Goal: Information Seeking & Learning: Learn about a topic

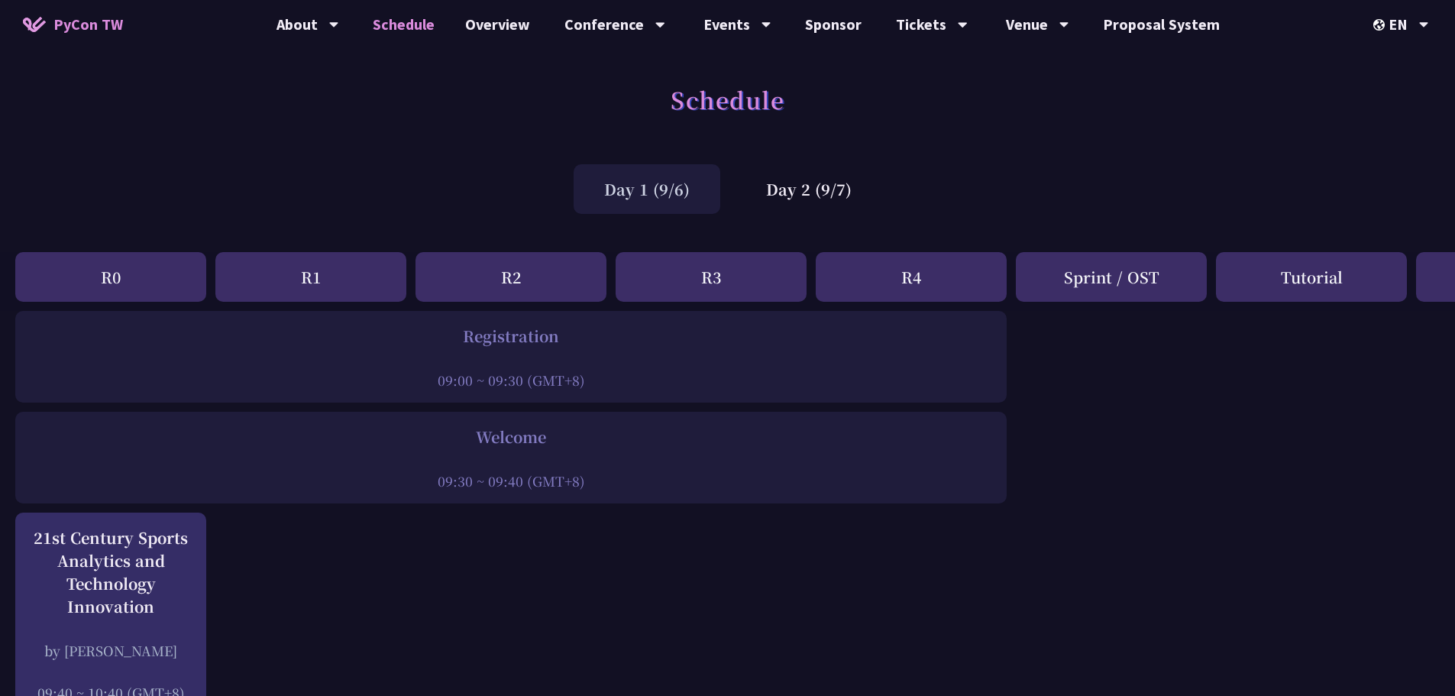
click at [137, 271] on div "R0" at bounding box center [110, 277] width 191 height 50
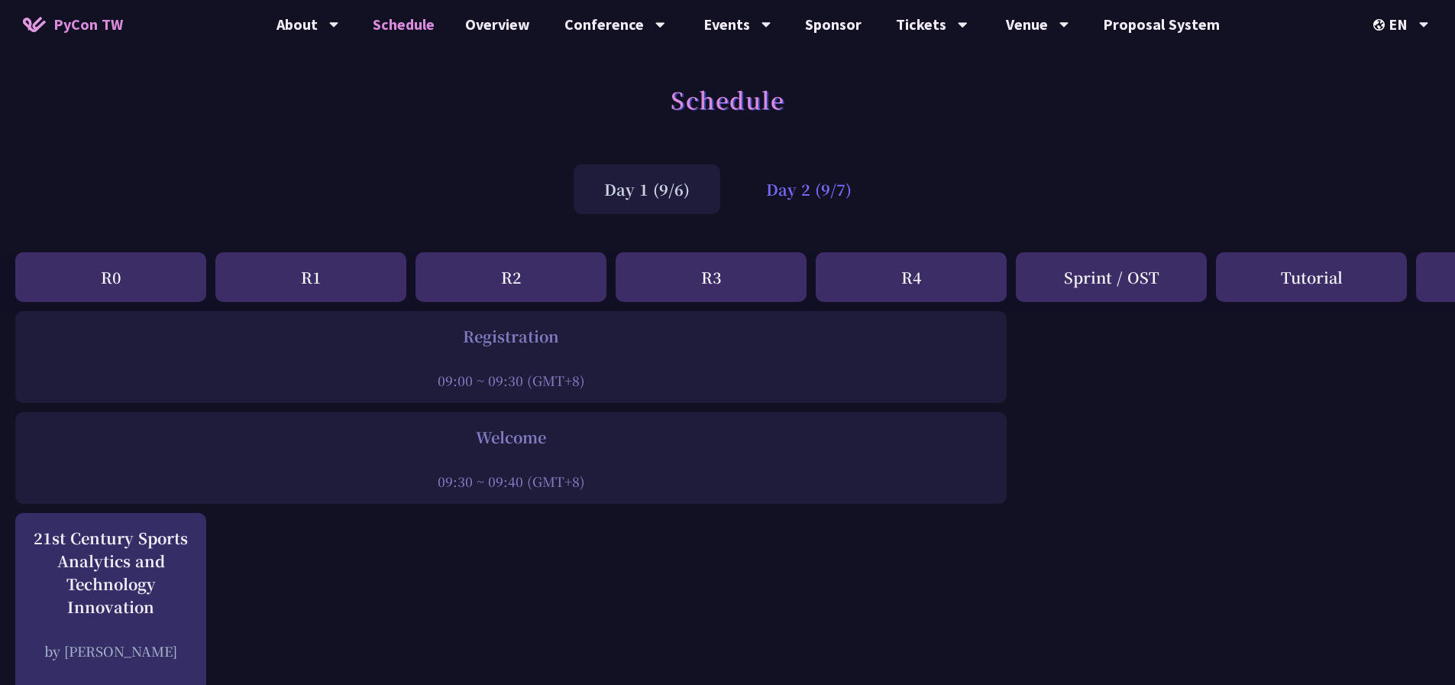
click at [791, 177] on div "Day 2 (9/7)" at bounding box center [809, 189] width 147 height 50
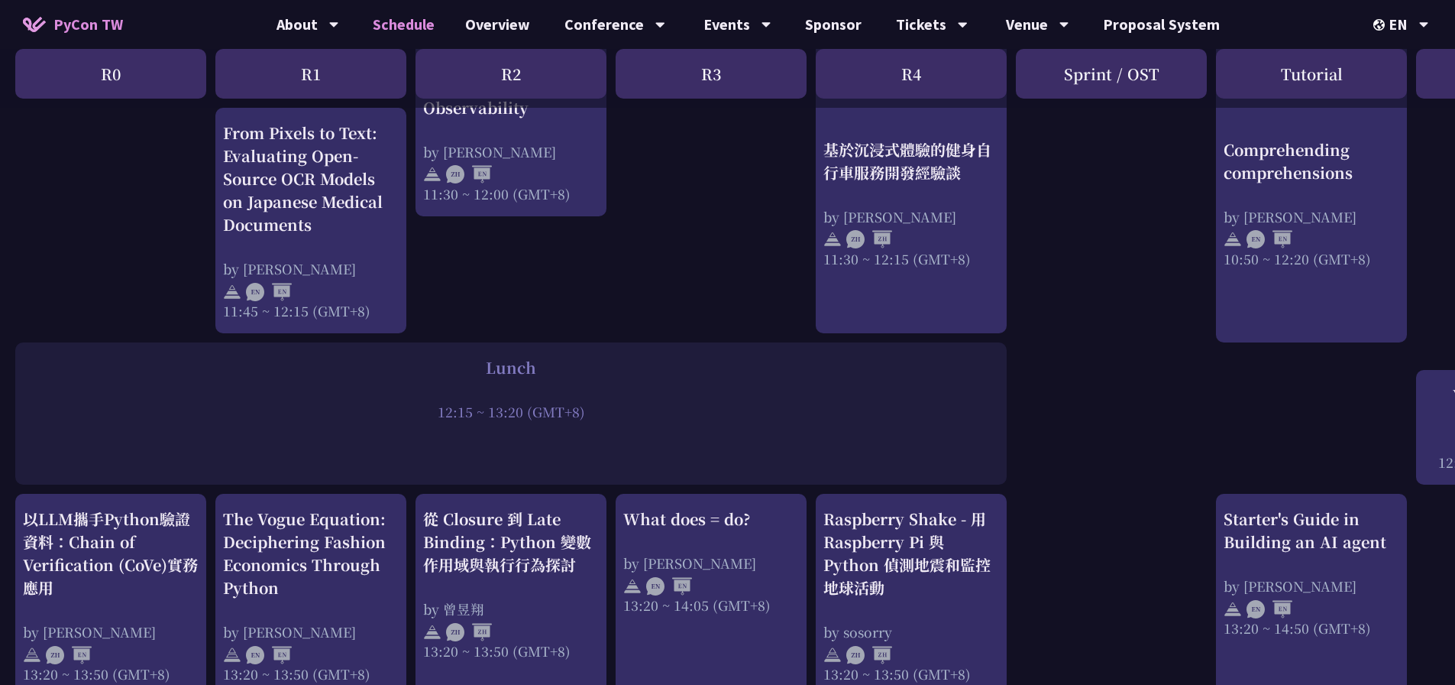
scroll to position [917, 0]
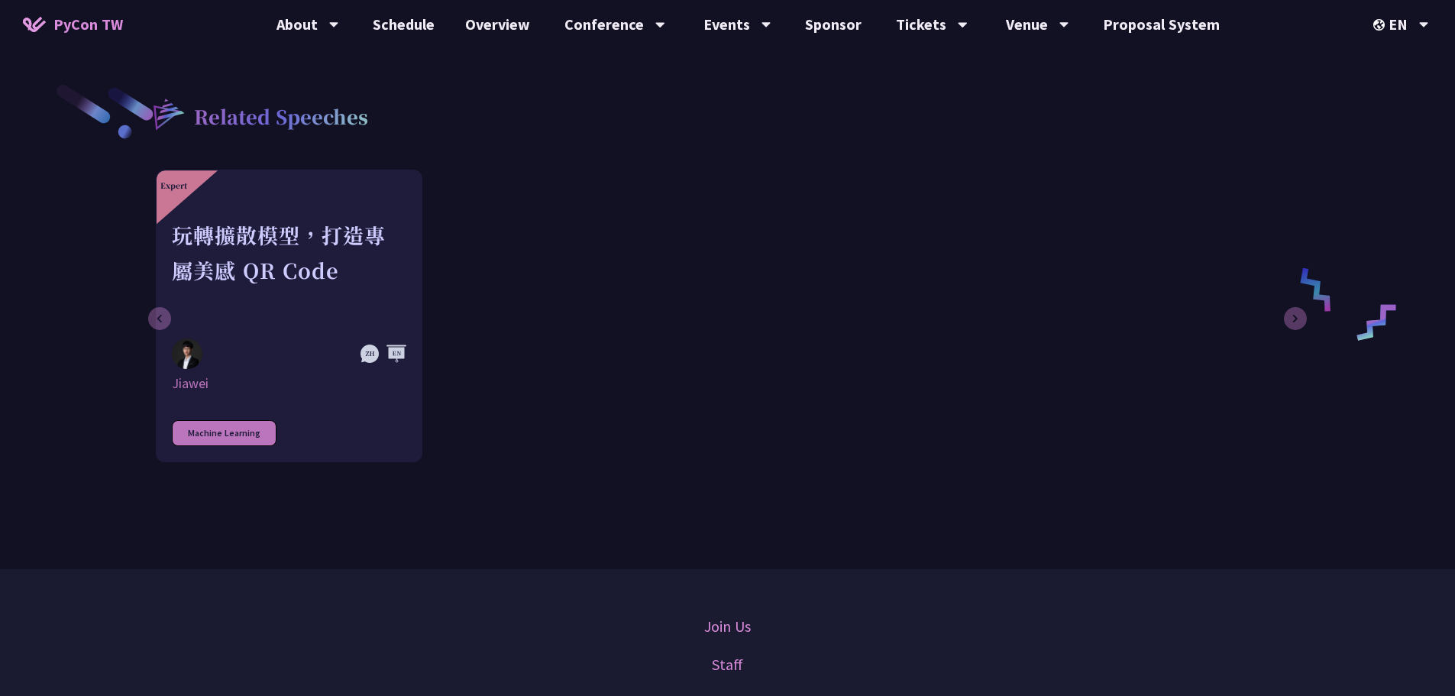
scroll to position [1986, 0]
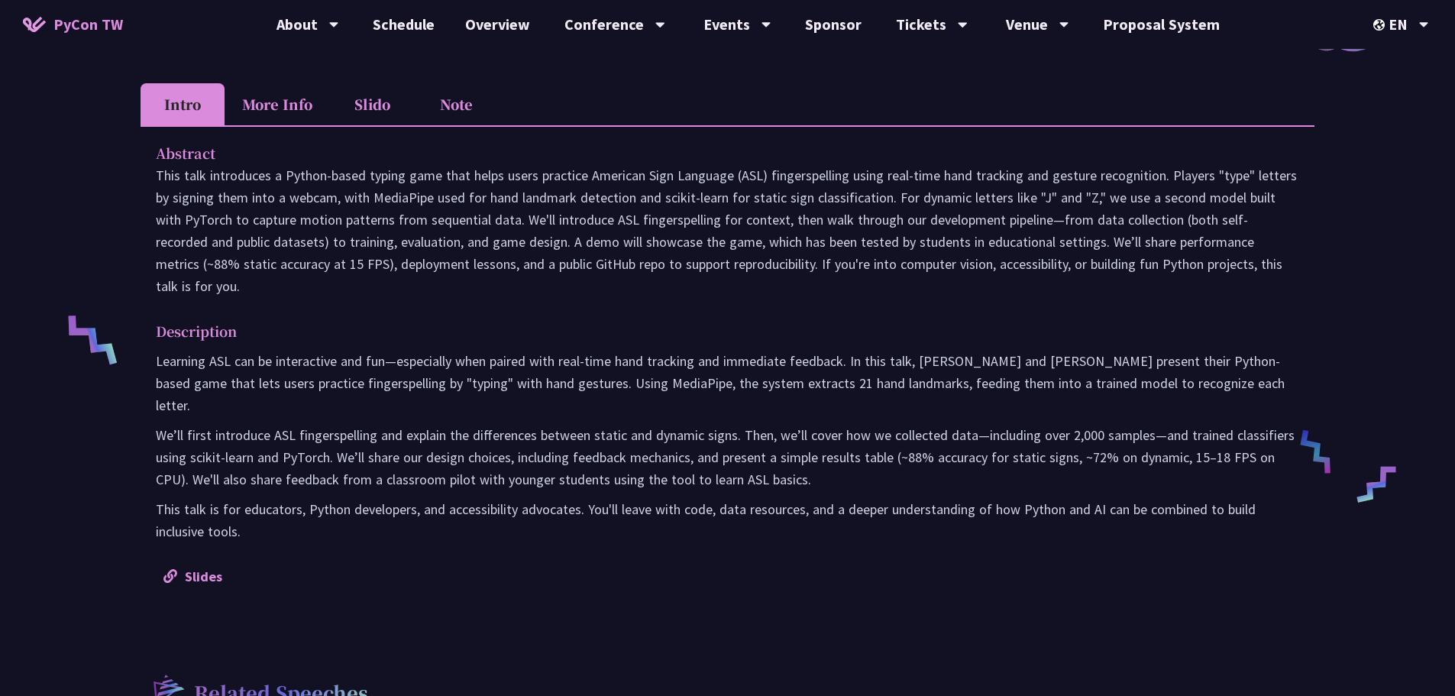
scroll to position [382, 0]
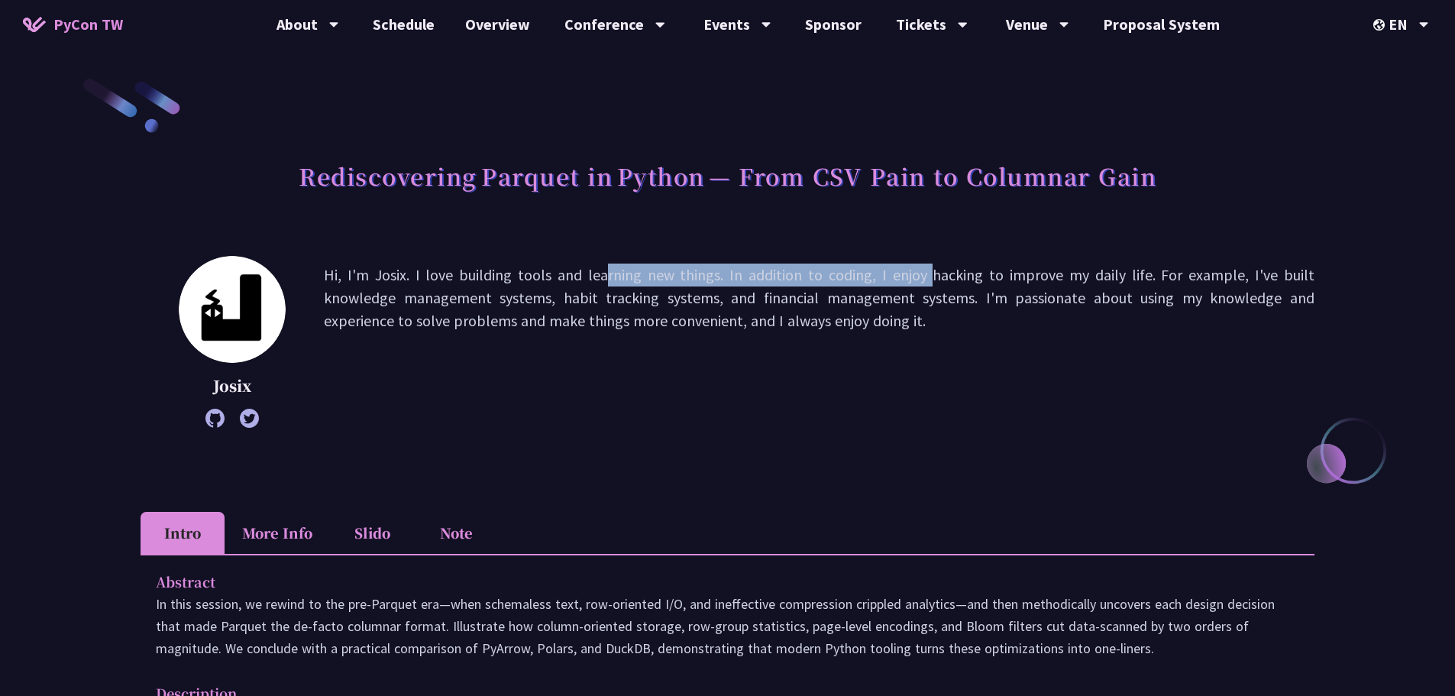
drag, startPoint x: 490, startPoint y: 283, endPoint x: 905, endPoint y: 278, distance: 415.7
click at [864, 278] on p "Hi, I'm Josix. I love building tools and learning new things. In addition to co…" at bounding box center [819, 342] width 991 height 157
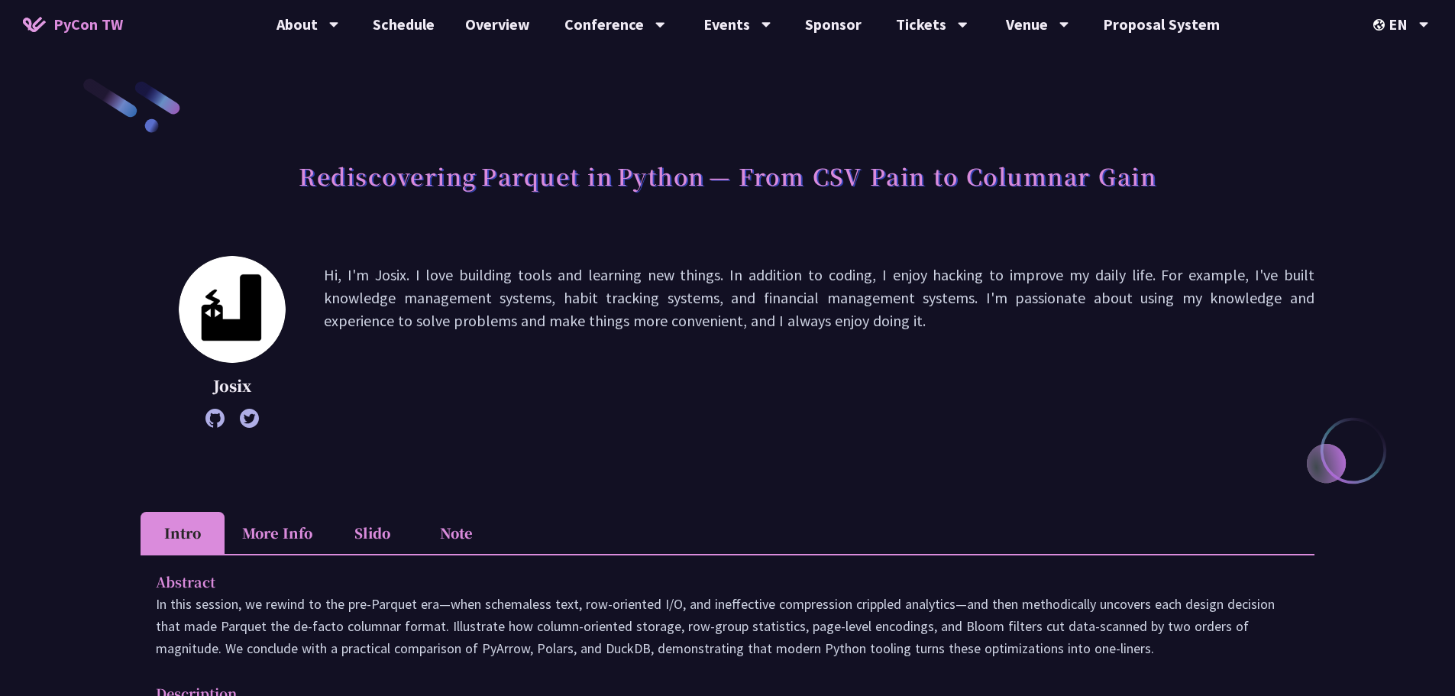
click at [912, 276] on p "Hi, I'm Josix. I love building tools and learning new things. In addition to co…" at bounding box center [819, 342] width 991 height 157
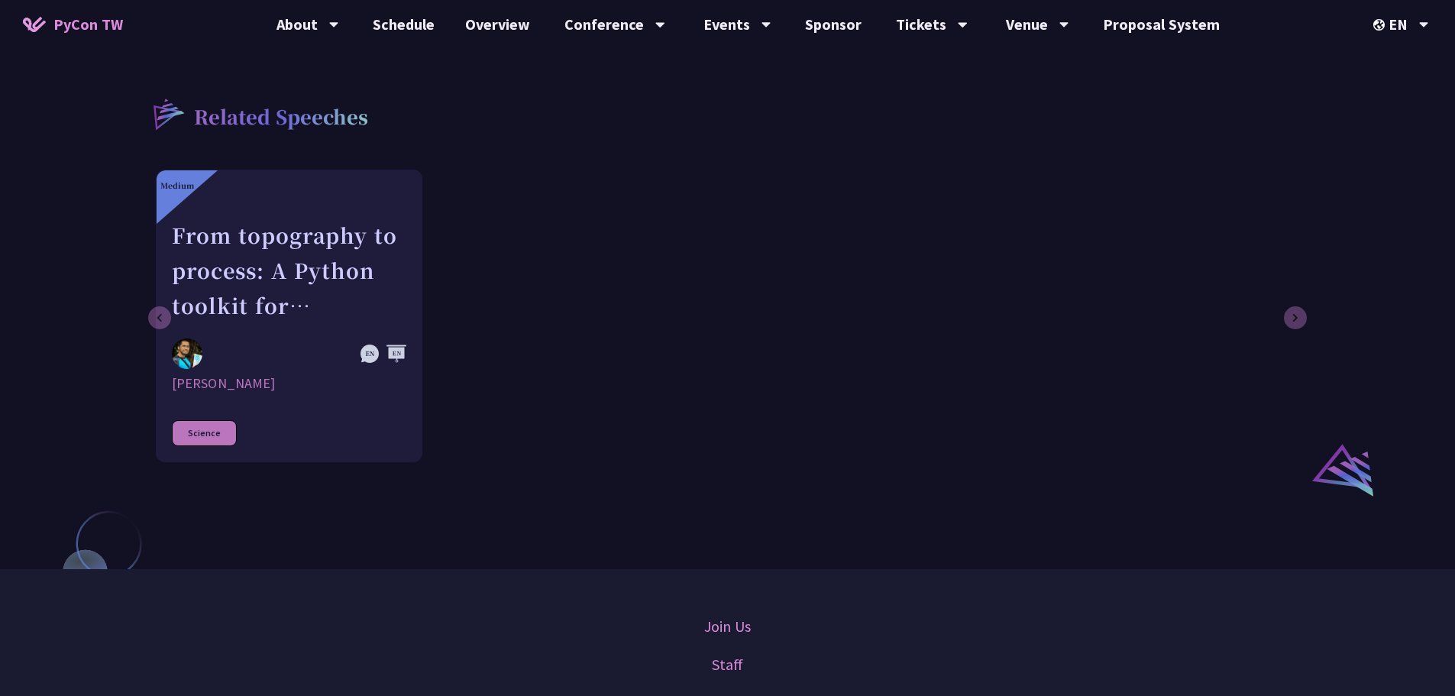
scroll to position [917, 0]
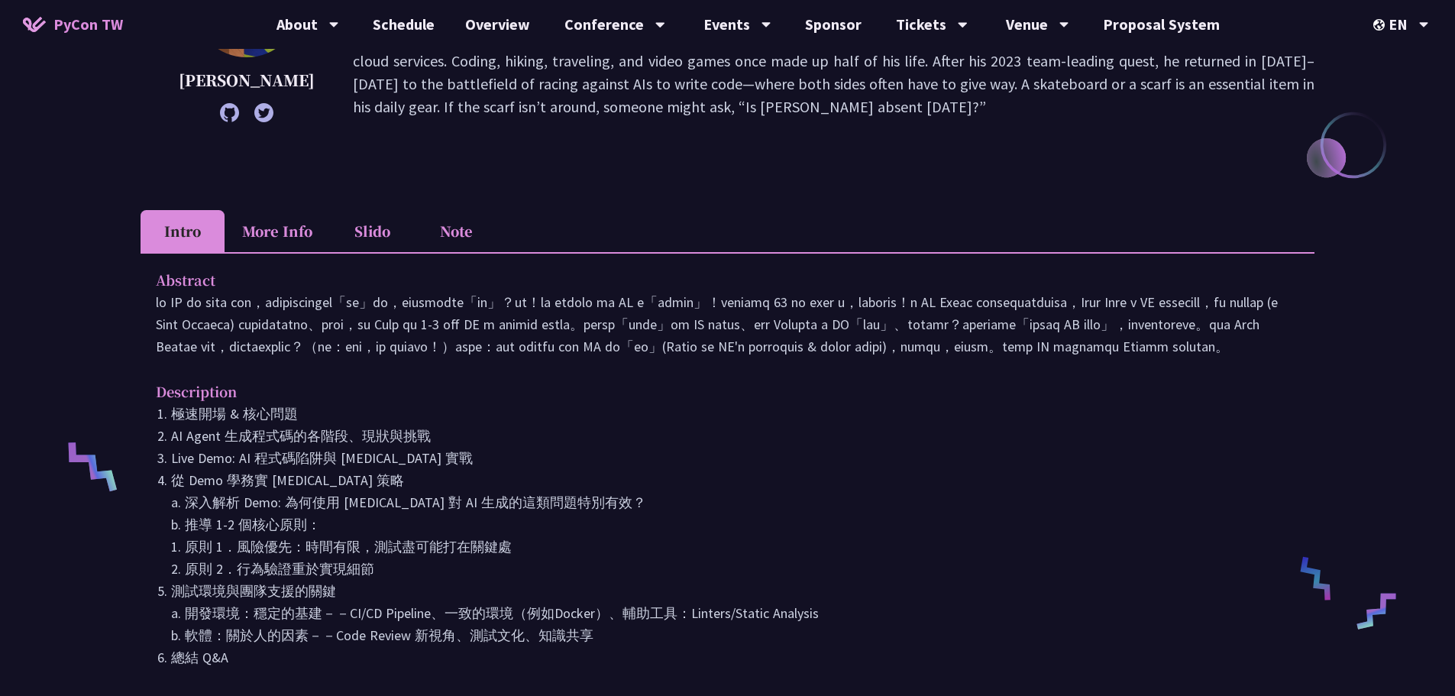
scroll to position [382, 0]
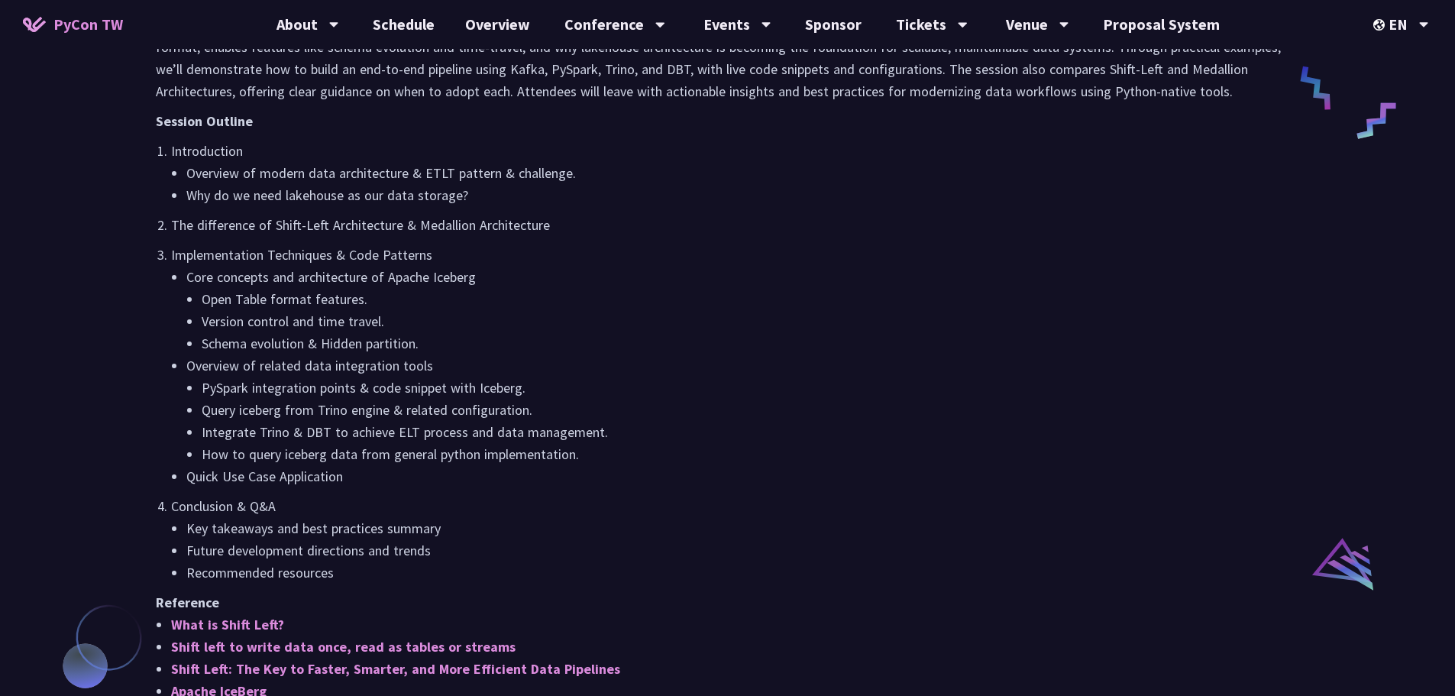
scroll to position [764, 0]
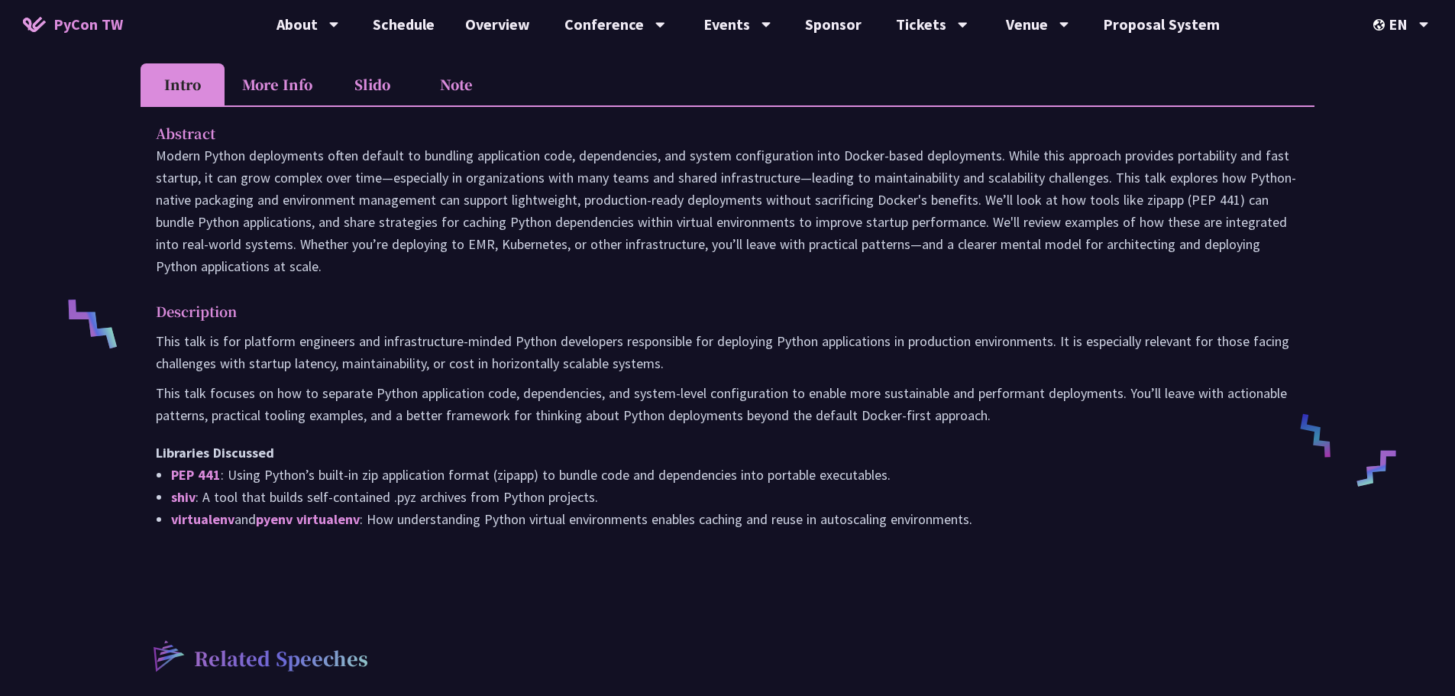
scroll to position [458, 0]
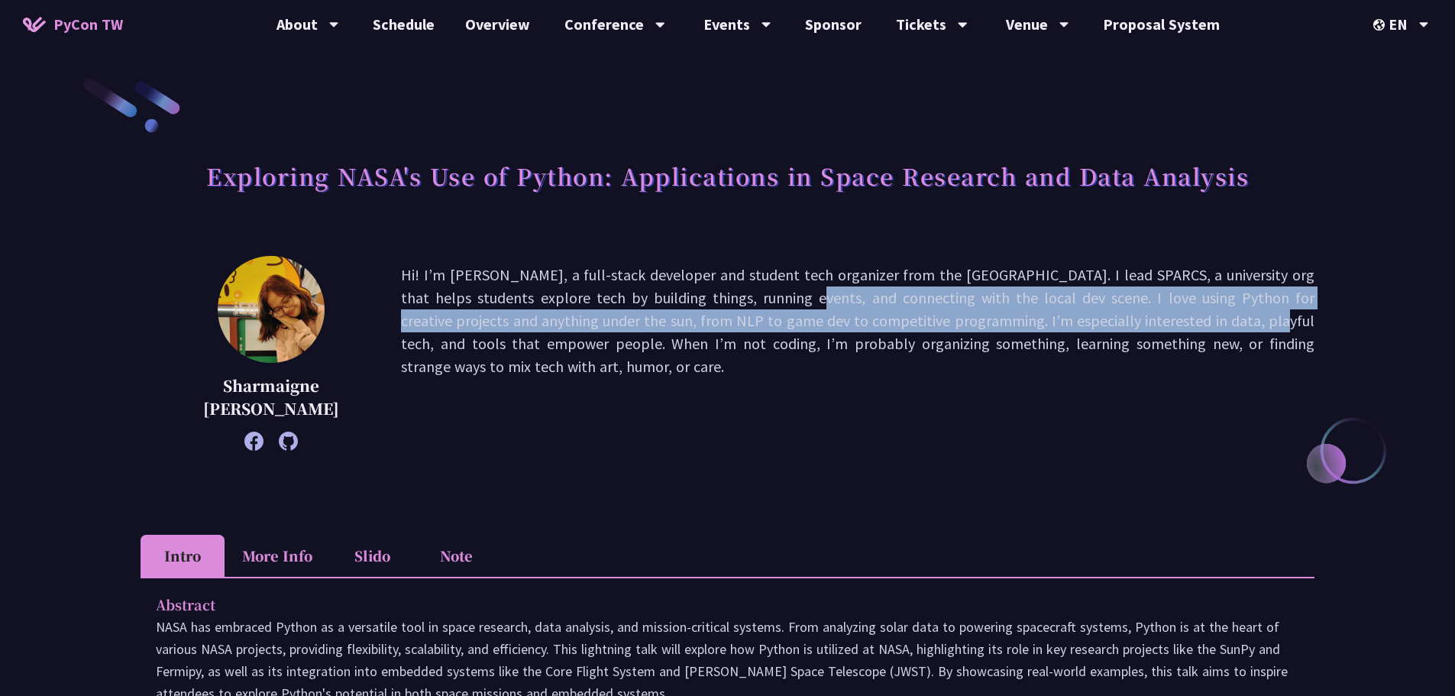
drag, startPoint x: 621, startPoint y: 302, endPoint x: 1132, endPoint y: 311, distance: 511.2
click at [1118, 311] on p "Hi! I’m Sharmaigne, a full-stack developer and student tech organizer from the …" at bounding box center [858, 354] width 914 height 180
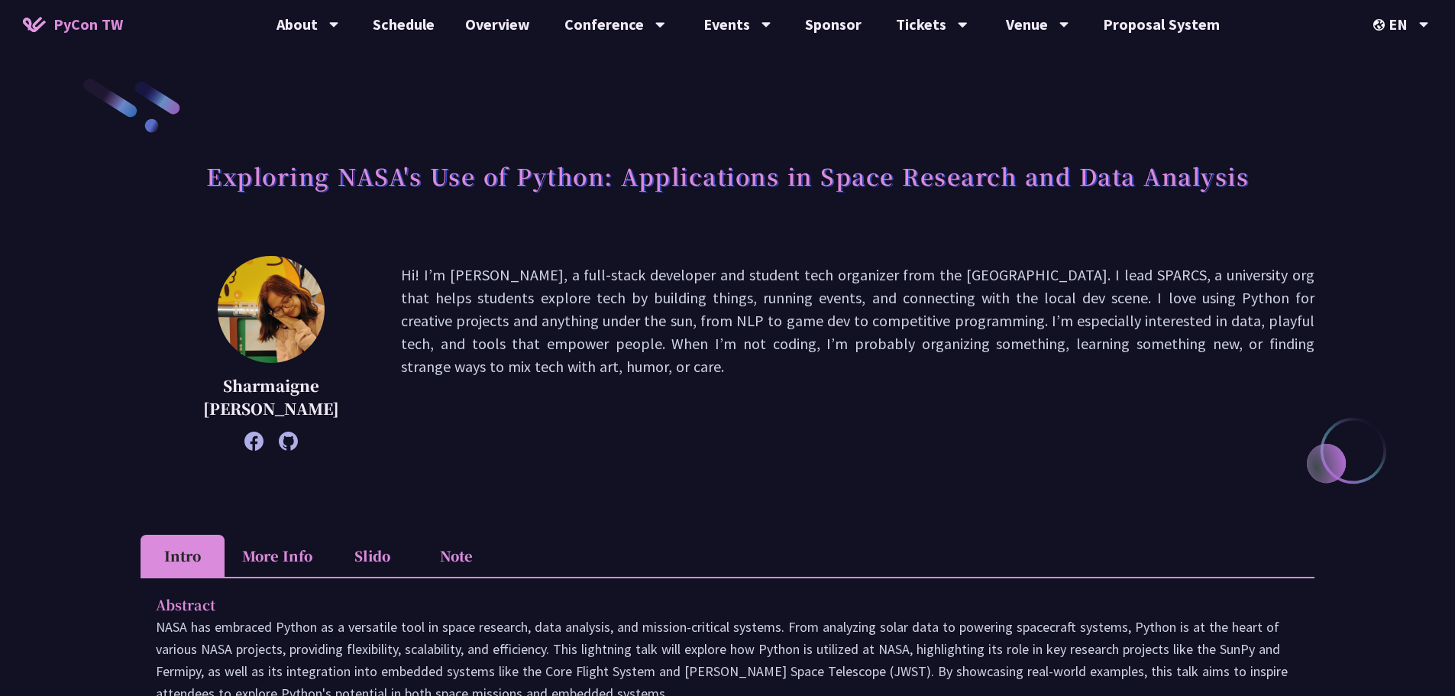
click at [1153, 310] on p "Hi! I’m Sharmaigne, a full-stack developer and student tech organizer from the …" at bounding box center [858, 354] width 914 height 180
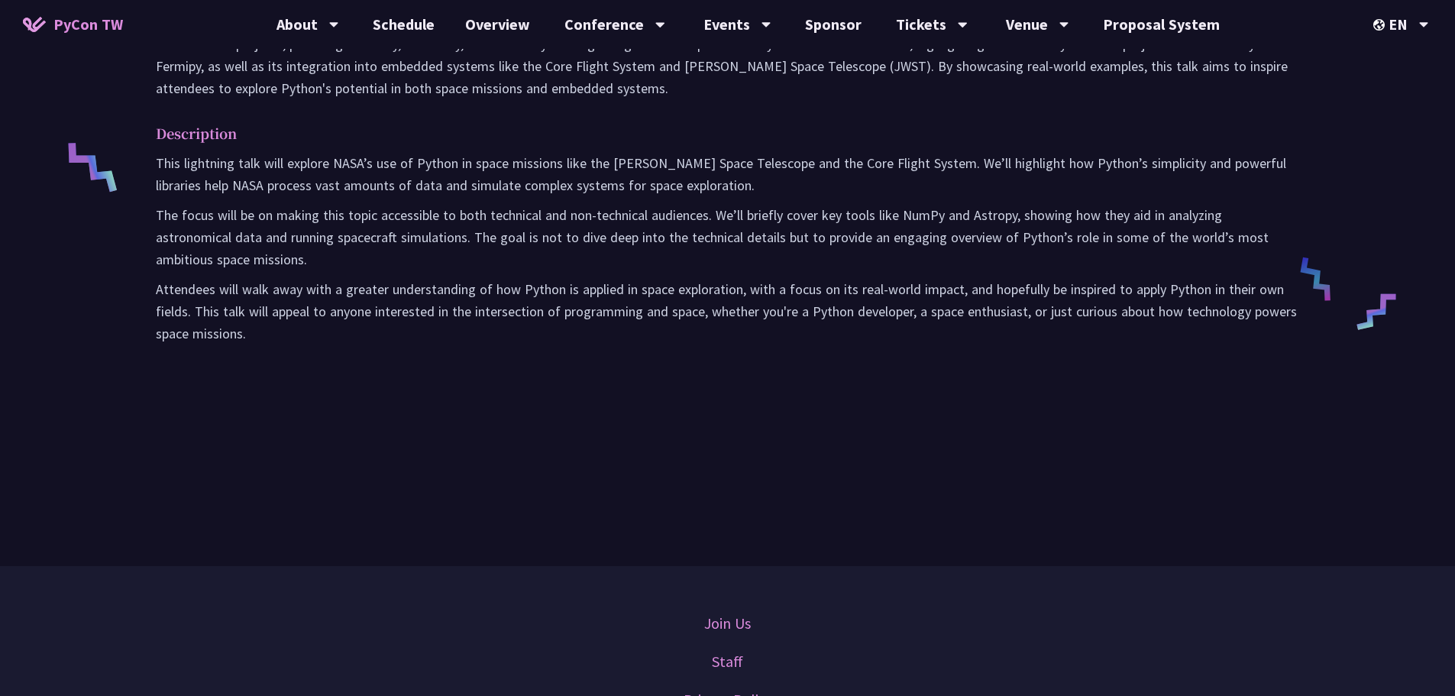
scroll to position [279, 0]
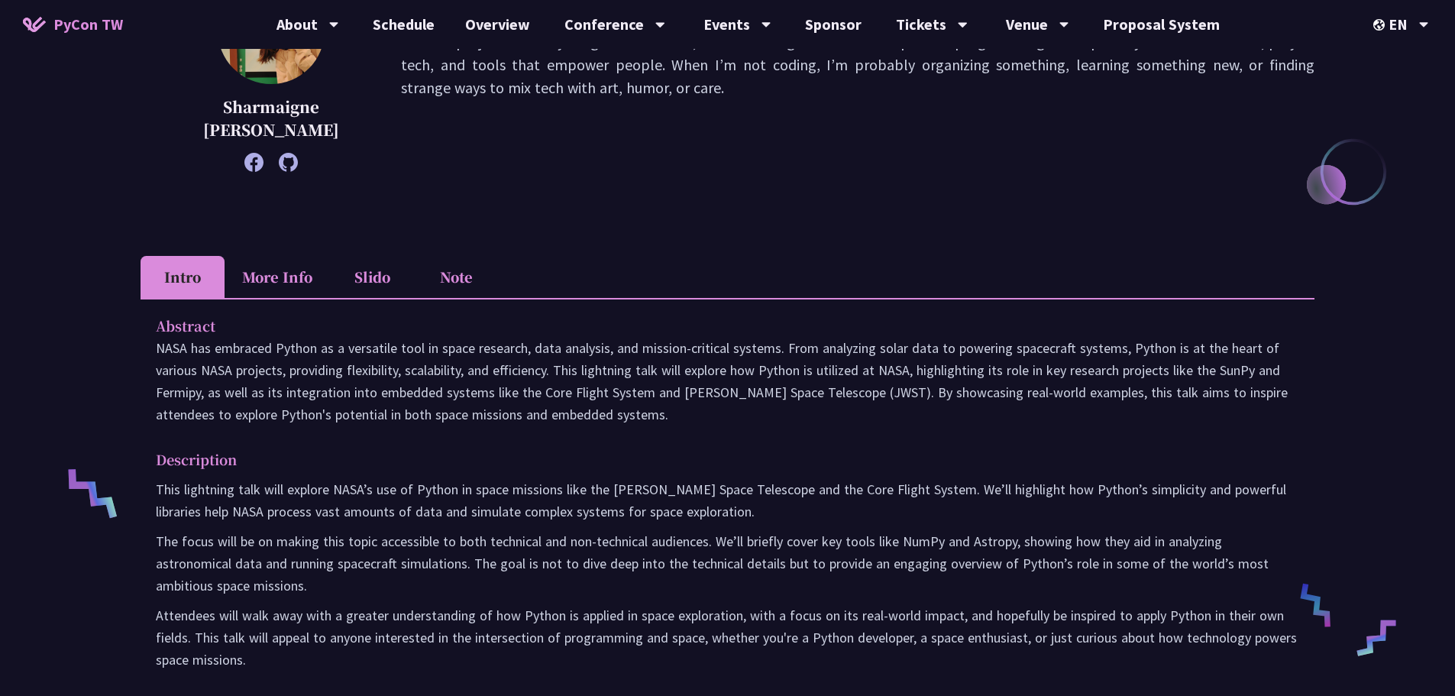
drag, startPoint x: 377, startPoint y: 267, endPoint x: 692, endPoint y: 252, distance: 315.2
click at [377, 267] on li "Slido" at bounding box center [372, 277] width 84 height 42
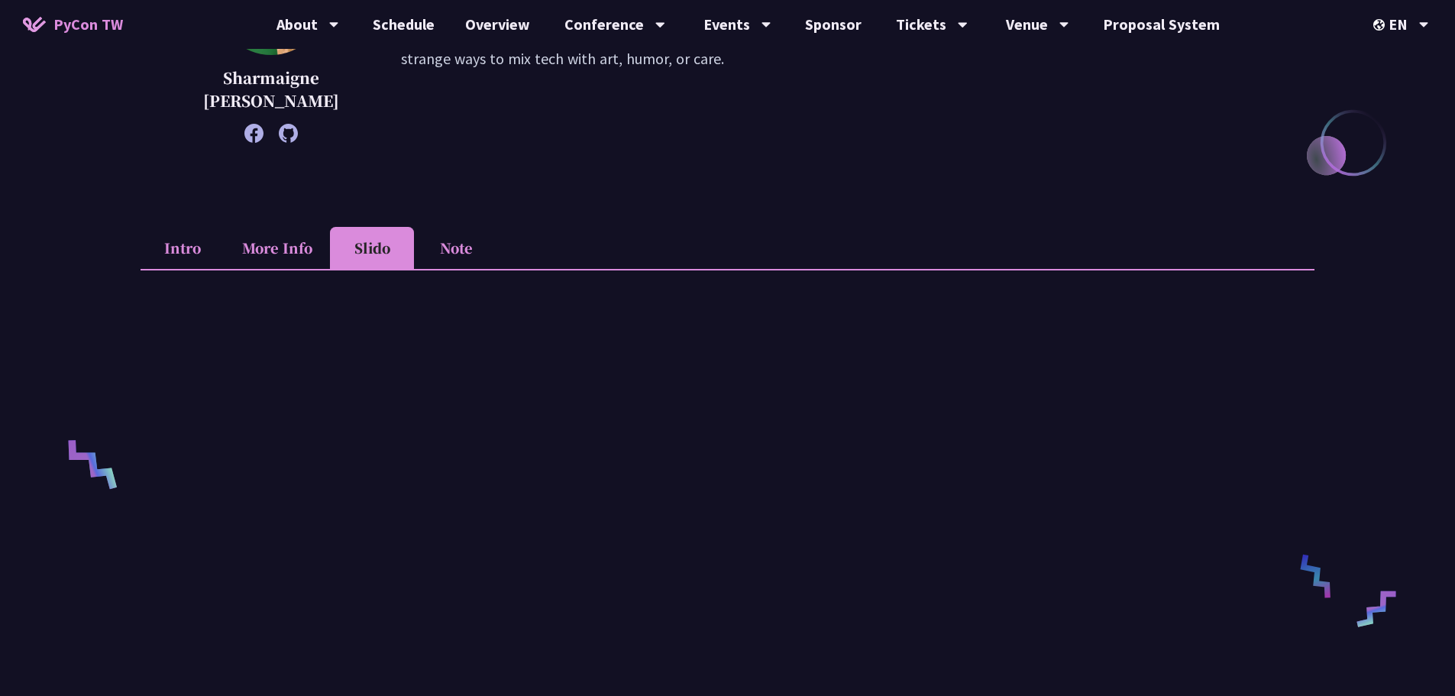
scroll to position [432, 0]
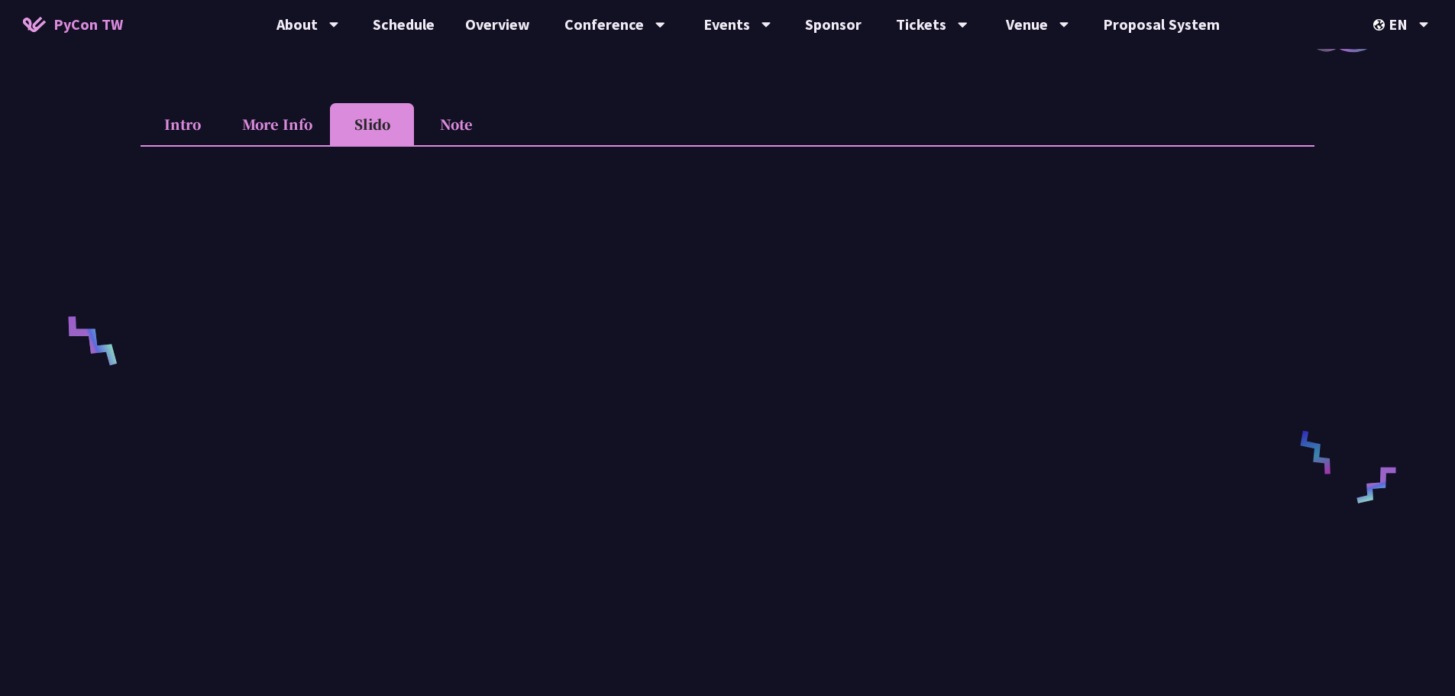
click at [455, 134] on li "Note" at bounding box center [456, 124] width 84 height 42
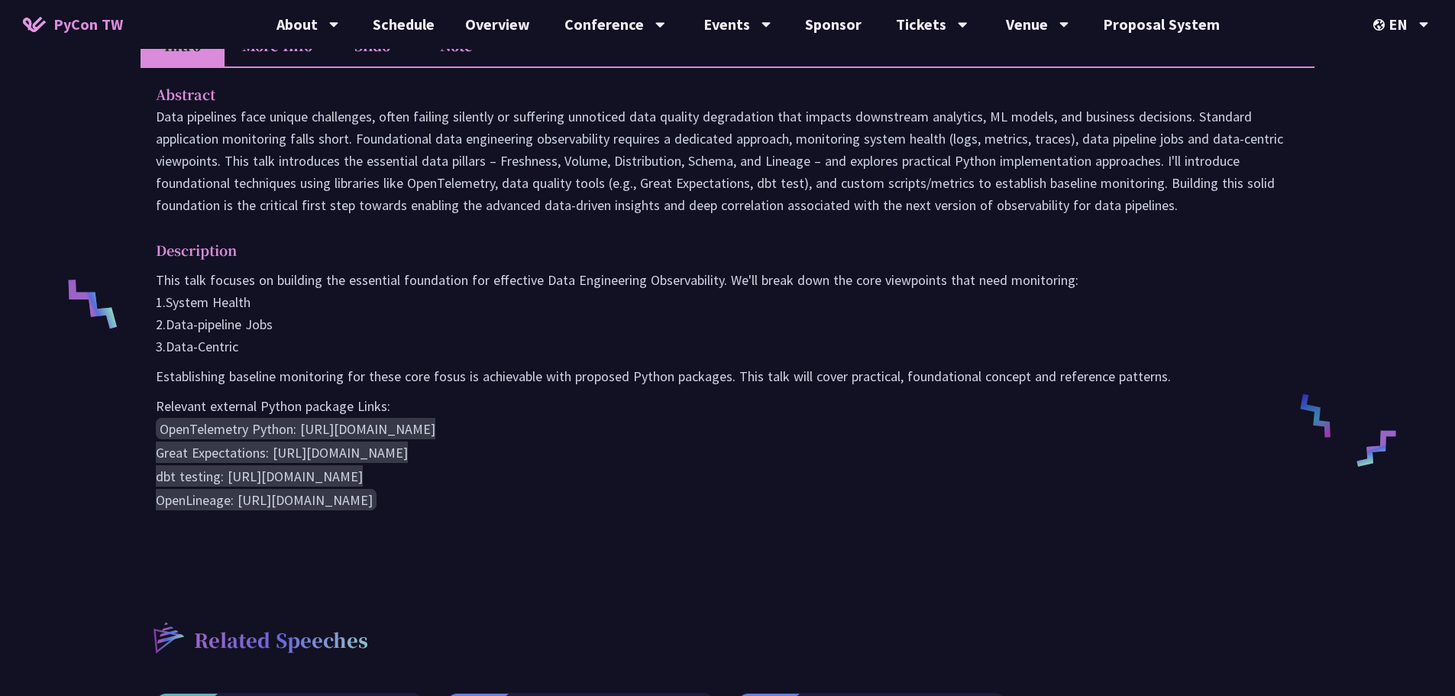
scroll to position [306, 0]
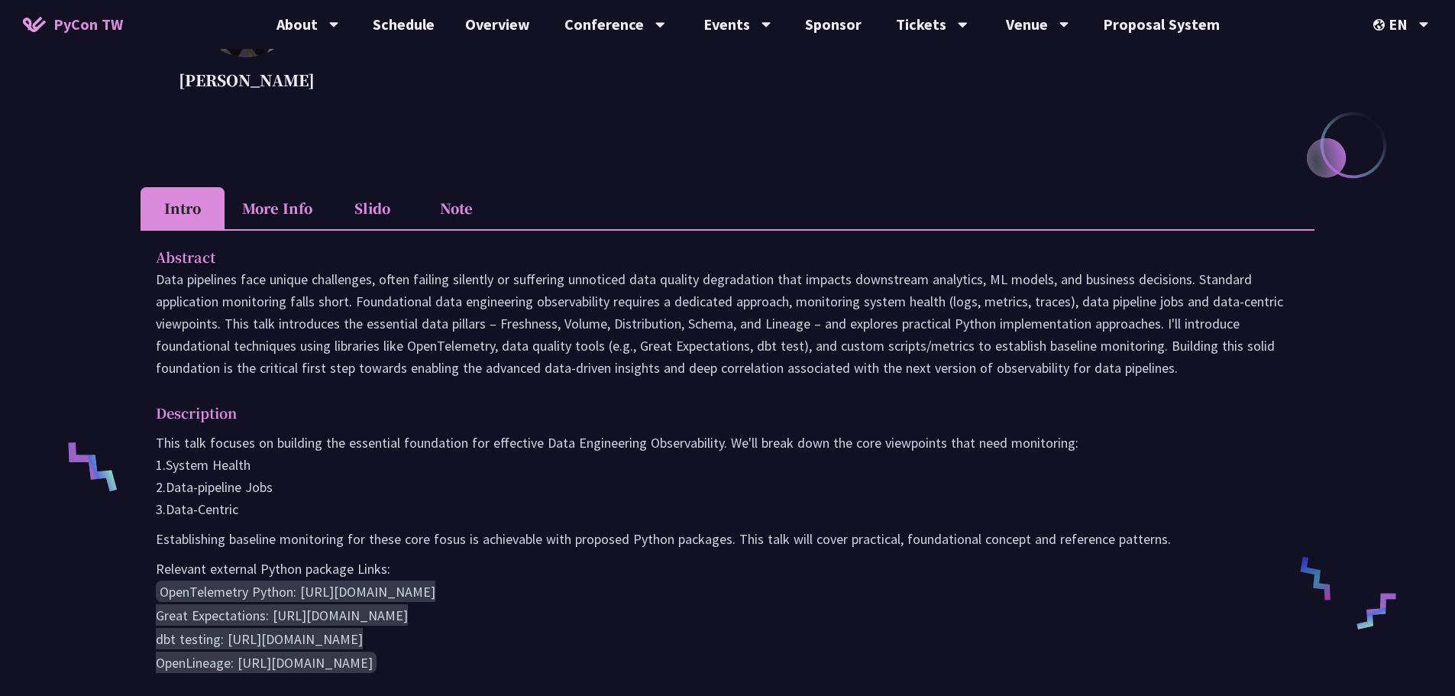
click at [397, 205] on li "Slido" at bounding box center [372, 208] width 84 height 42
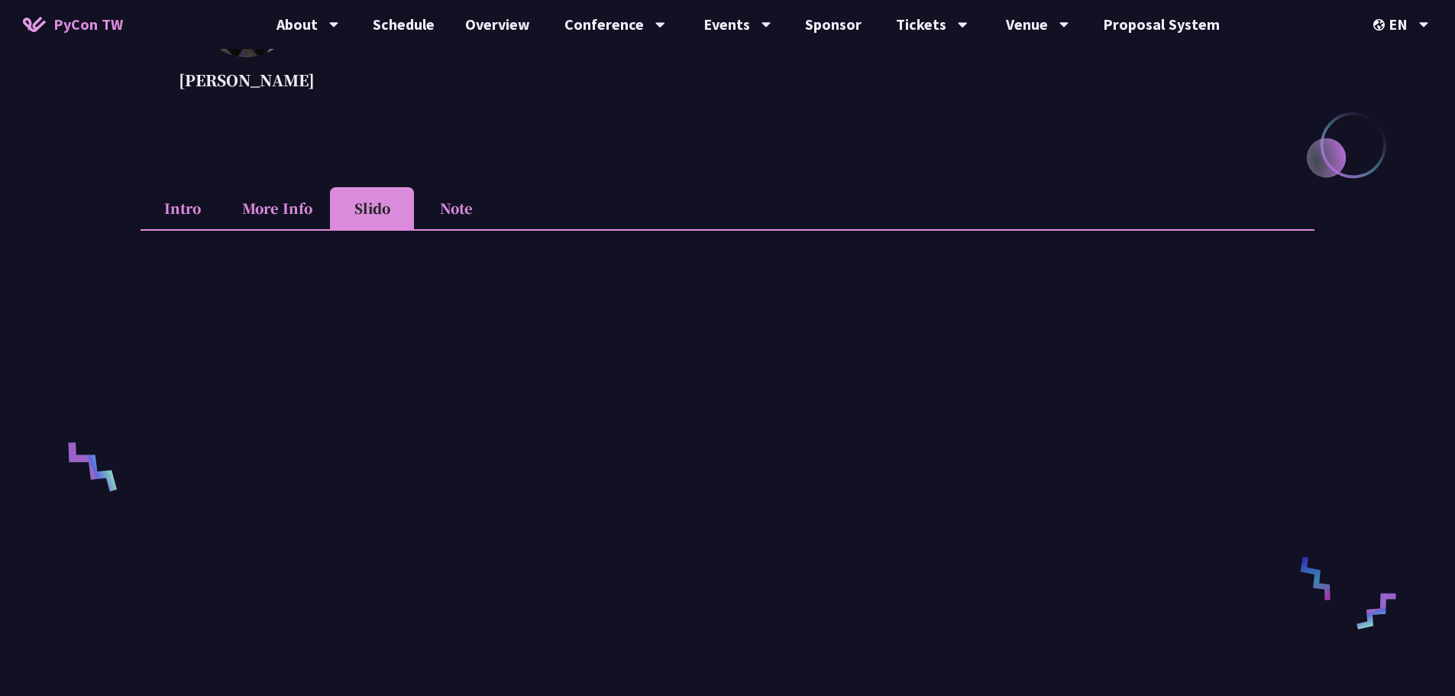
drag, startPoint x: 416, startPoint y: 205, endPoint x: 459, endPoint y: 205, distance: 43.6
click at [416, 205] on li "Note" at bounding box center [456, 208] width 84 height 42
click at [459, 205] on li "Note" at bounding box center [456, 208] width 84 height 42
click at [179, 195] on li "Intro" at bounding box center [183, 208] width 84 height 42
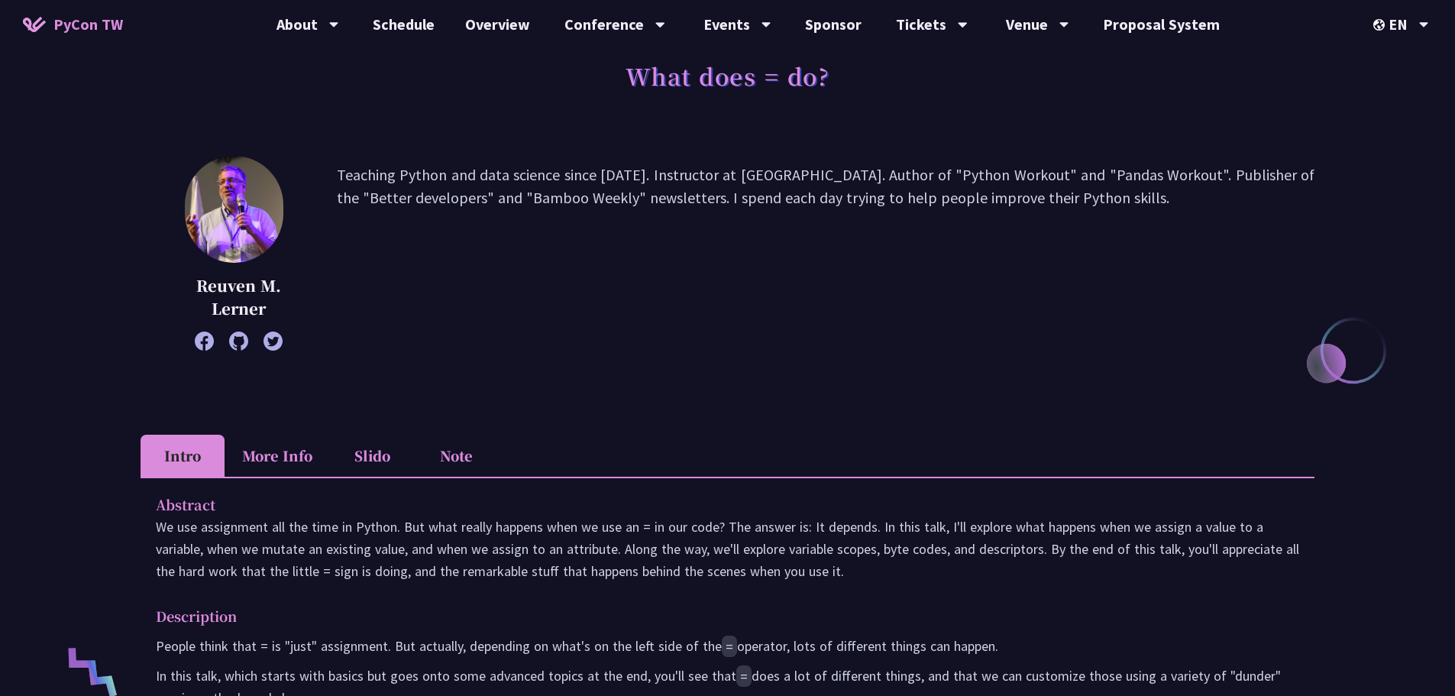
scroll to position [76, 0]
